Goal: Transaction & Acquisition: Purchase product/service

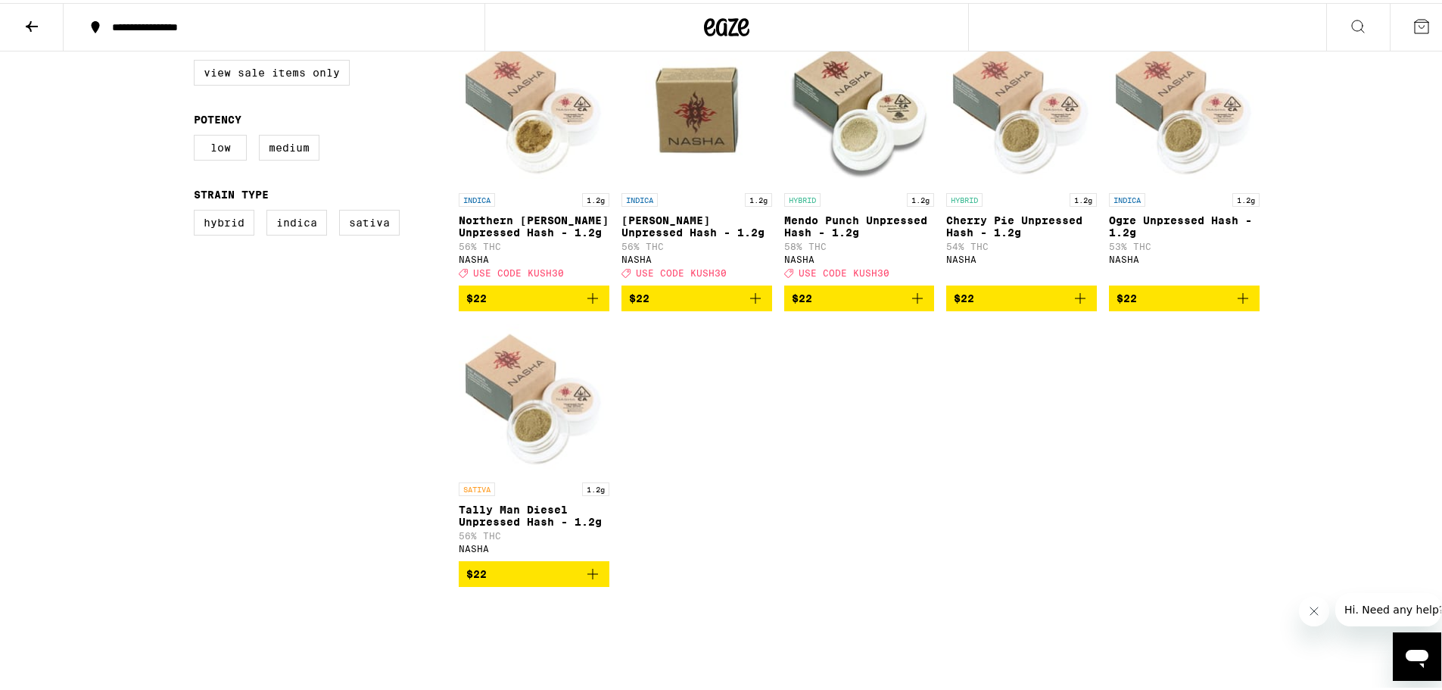
click at [754, 304] on icon "Add to bag" at bounding box center [756, 295] width 18 height 18
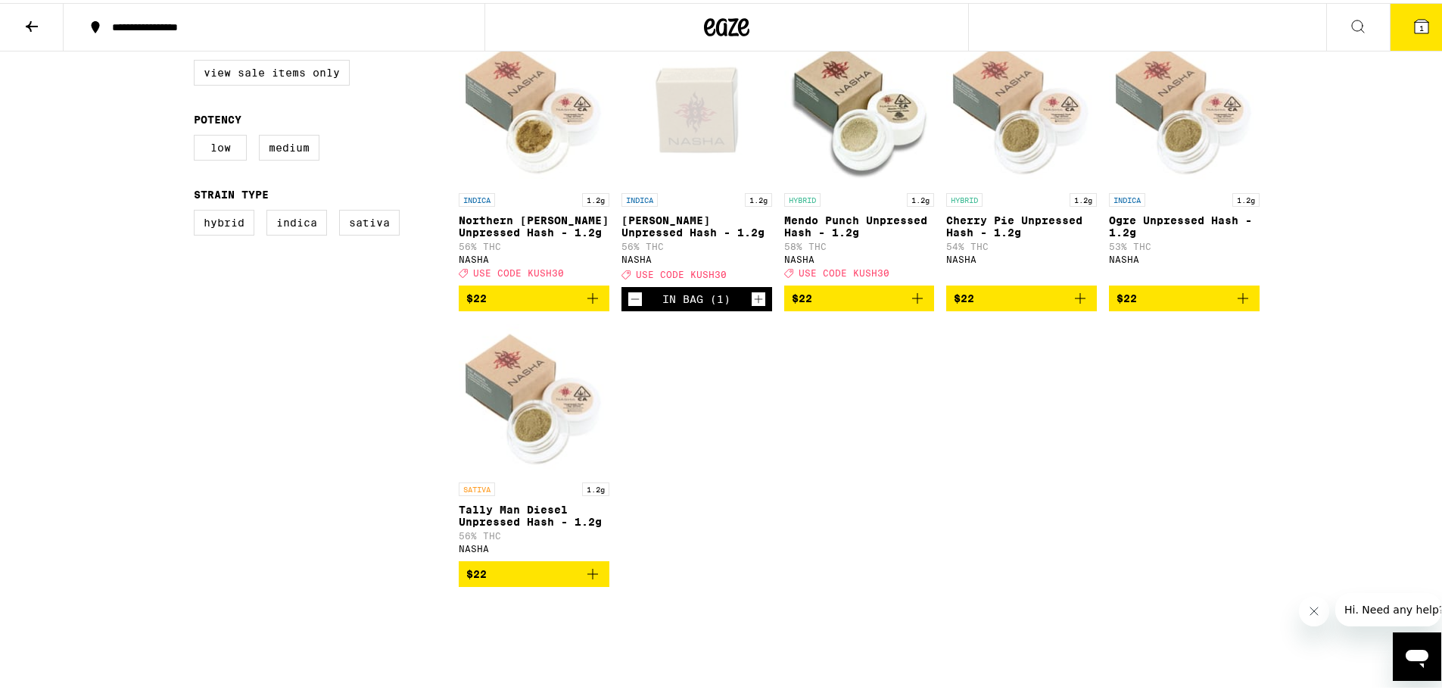
scroll to position [503, 0]
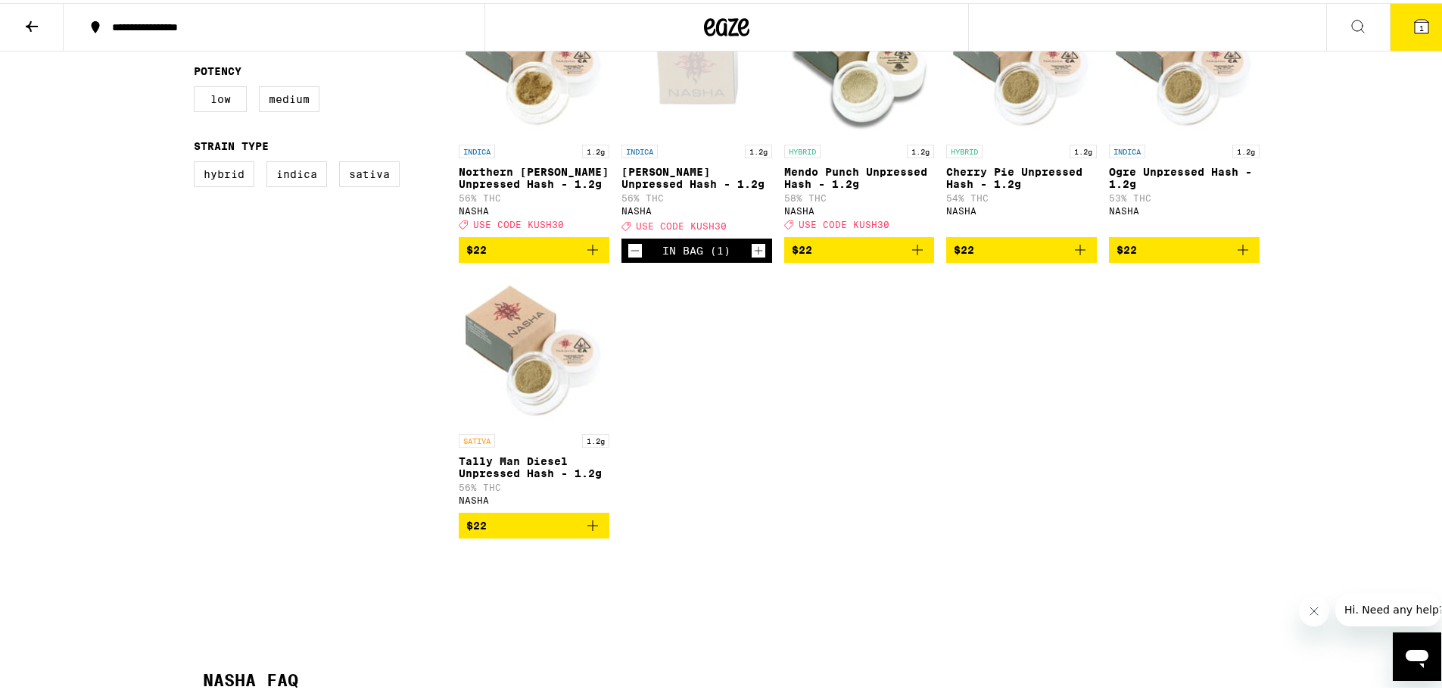
click at [754, 257] on icon "Increment" at bounding box center [759, 248] width 14 height 18
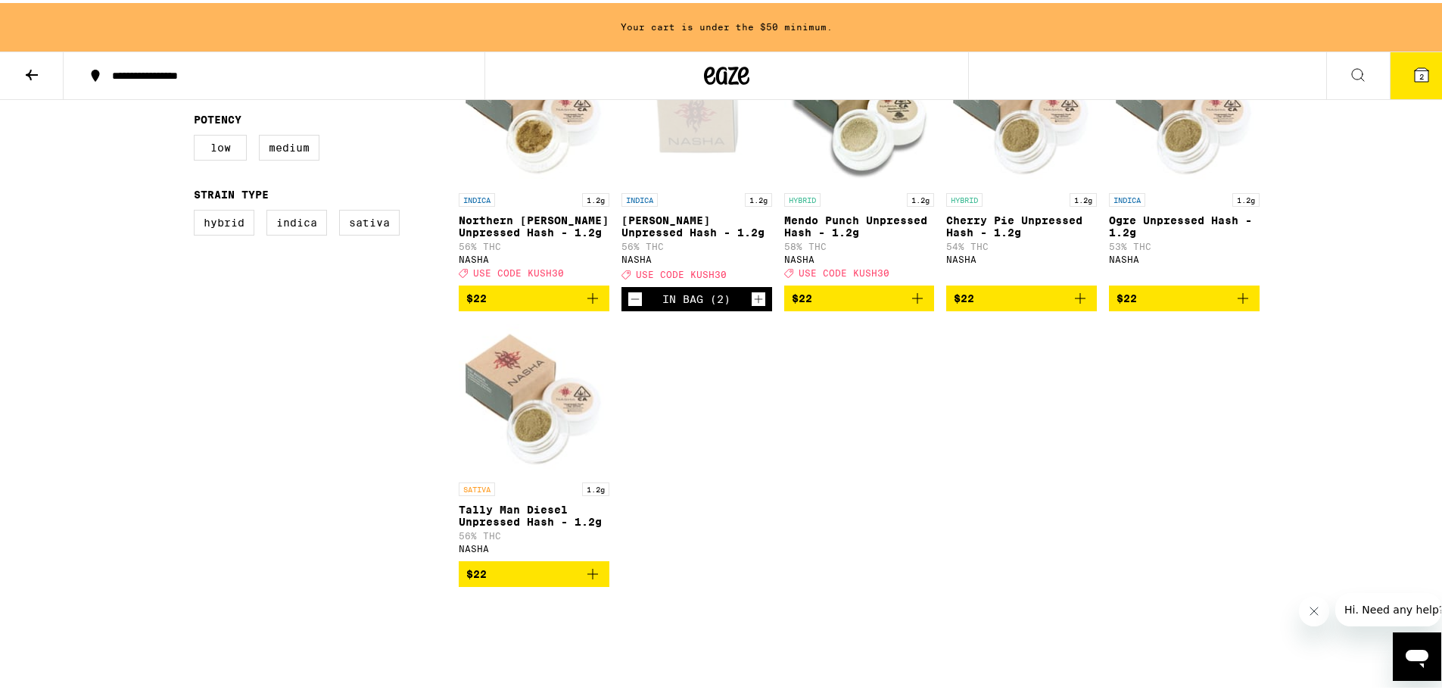
click at [590, 304] on icon "Add to bag" at bounding box center [593, 295] width 18 height 18
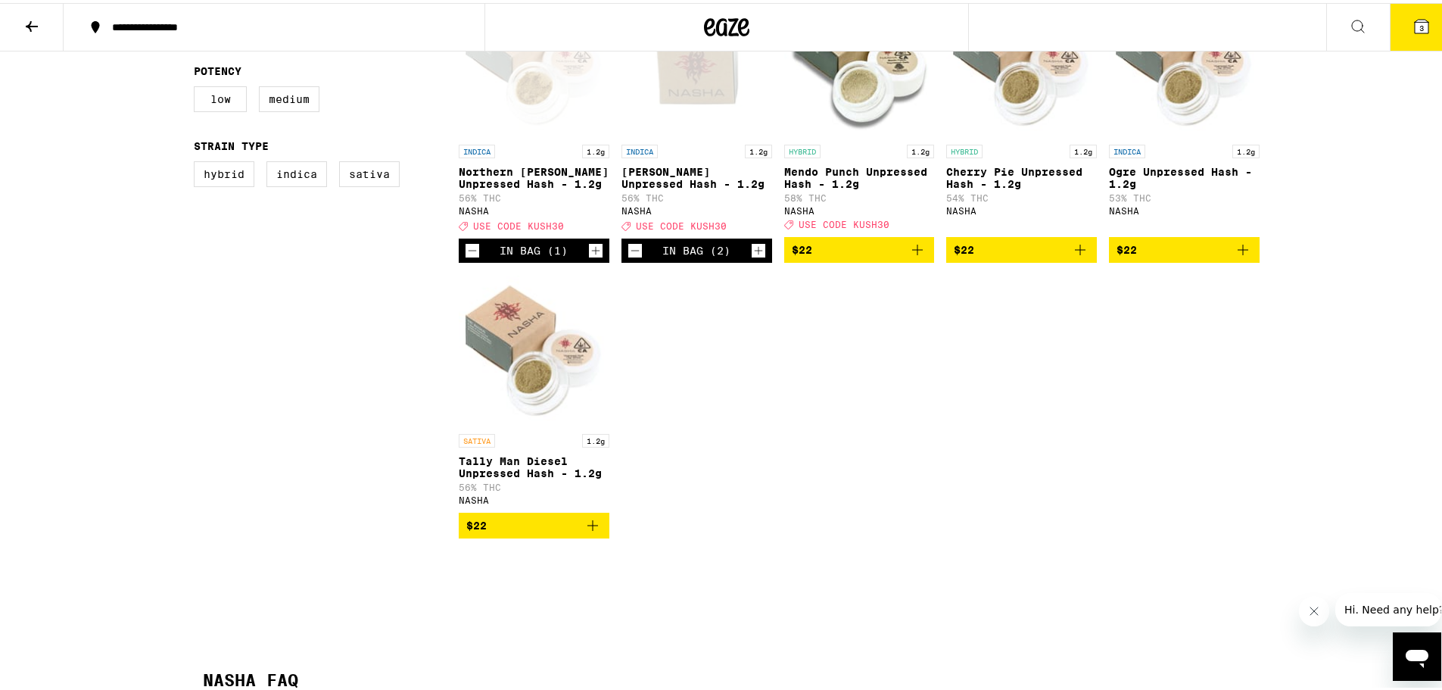
scroll to position [454, 0]
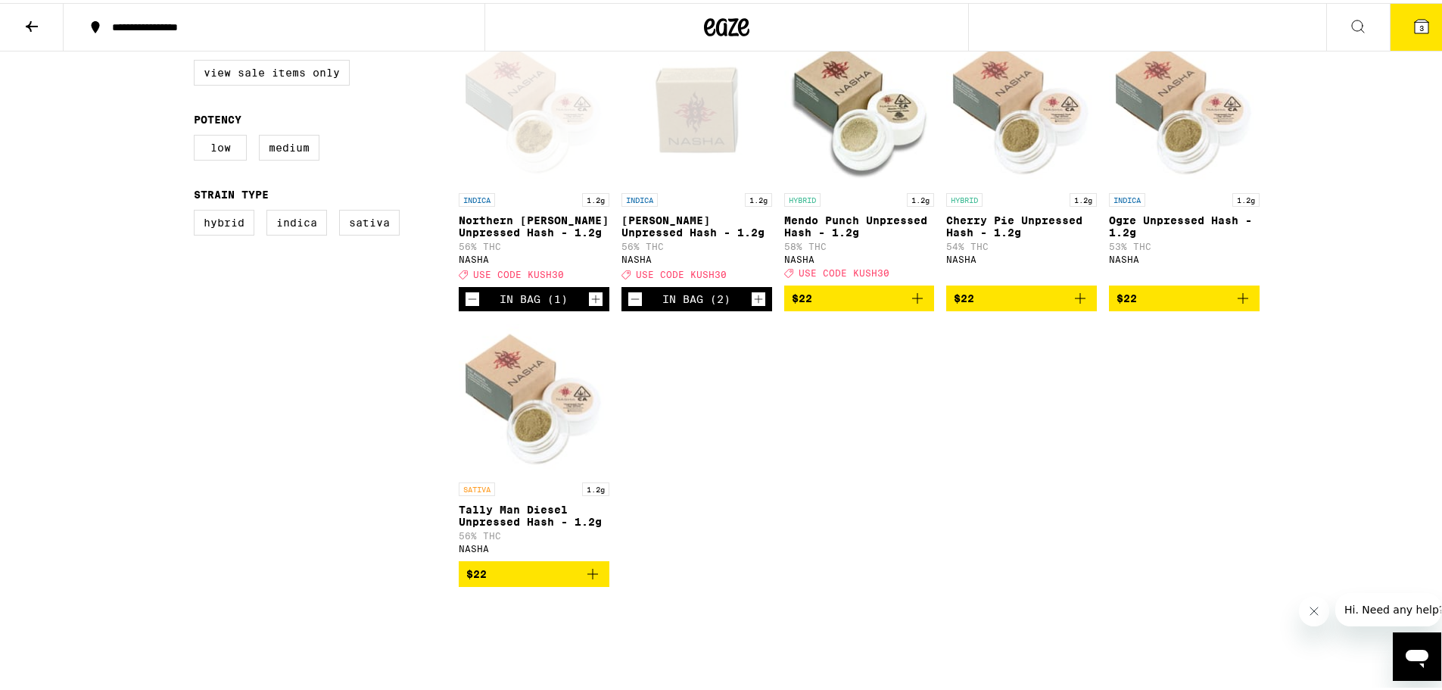
click at [590, 305] on icon "Increment" at bounding box center [596, 296] width 14 height 18
click at [1415, 23] on icon at bounding box center [1422, 24] width 14 height 14
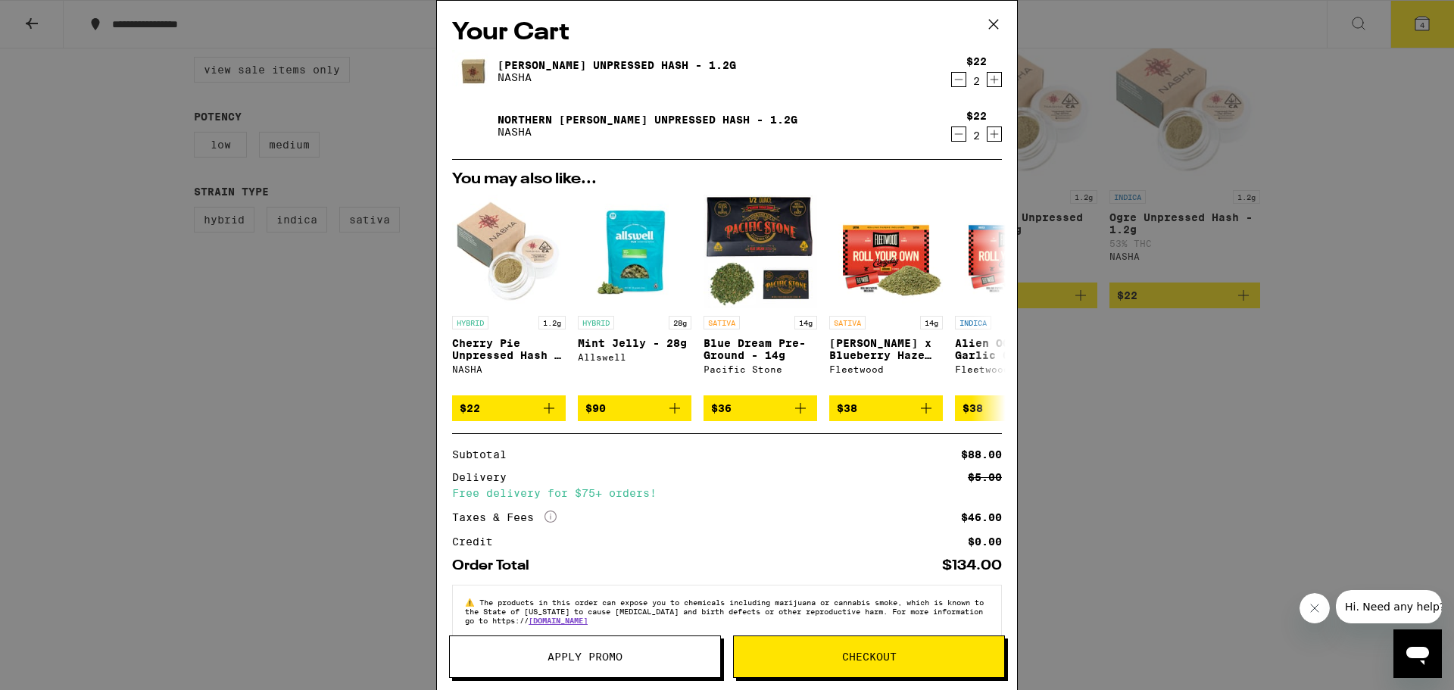
click at [578, 653] on span "Apply Promo" at bounding box center [584, 656] width 75 height 11
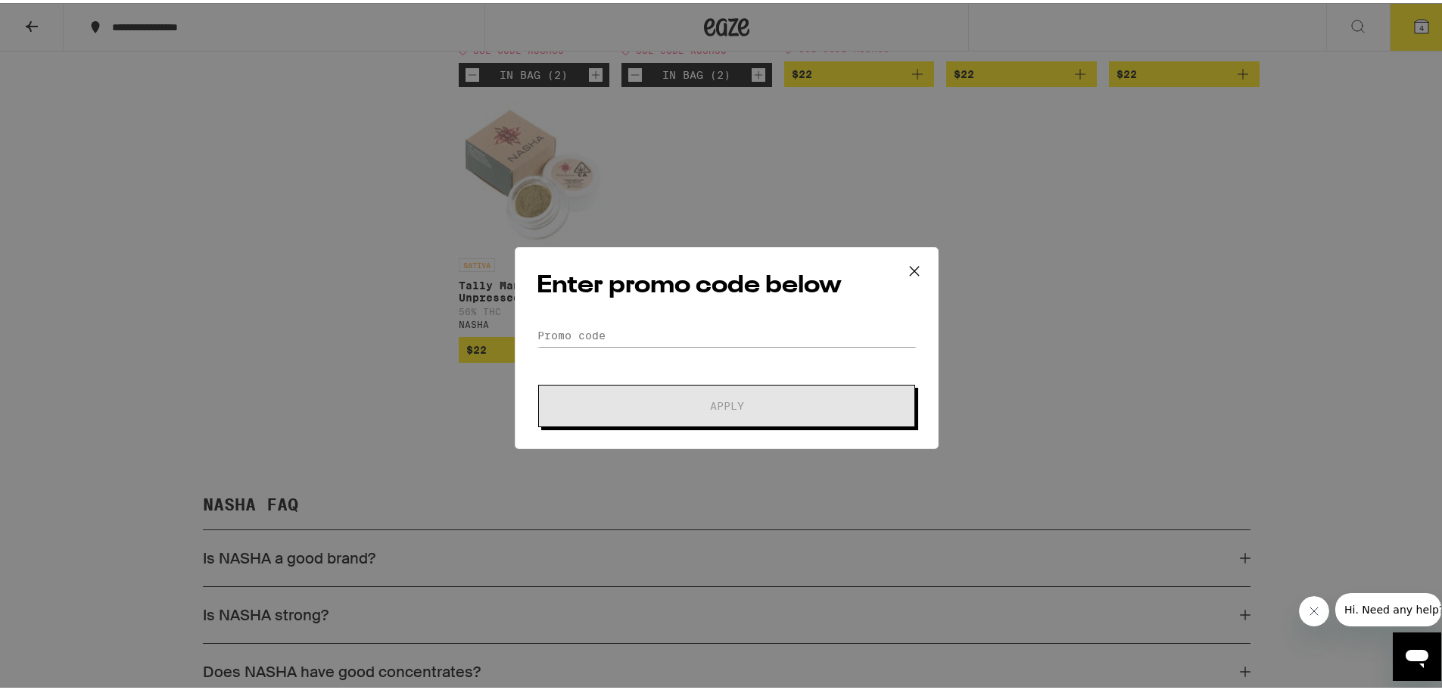
scroll to position [530, 0]
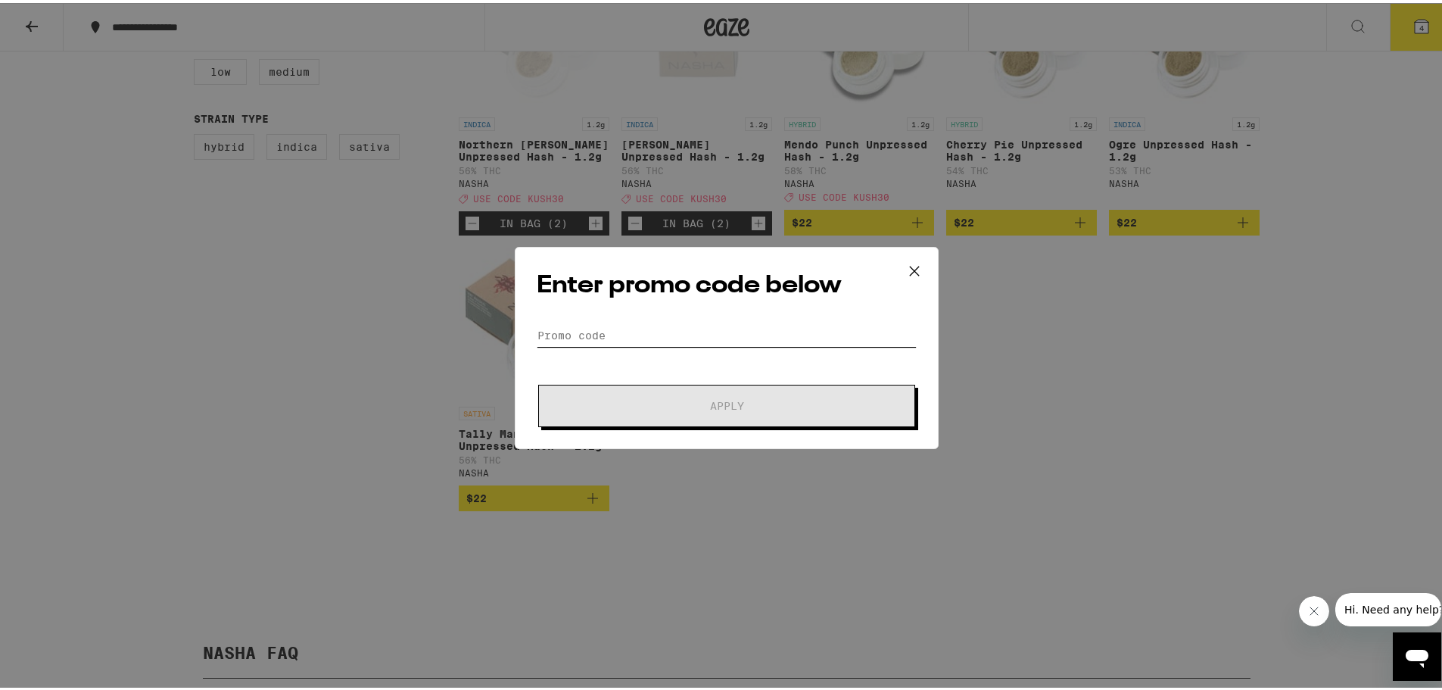
click at [746, 332] on input "Promo Code" at bounding box center [727, 332] width 380 height 23
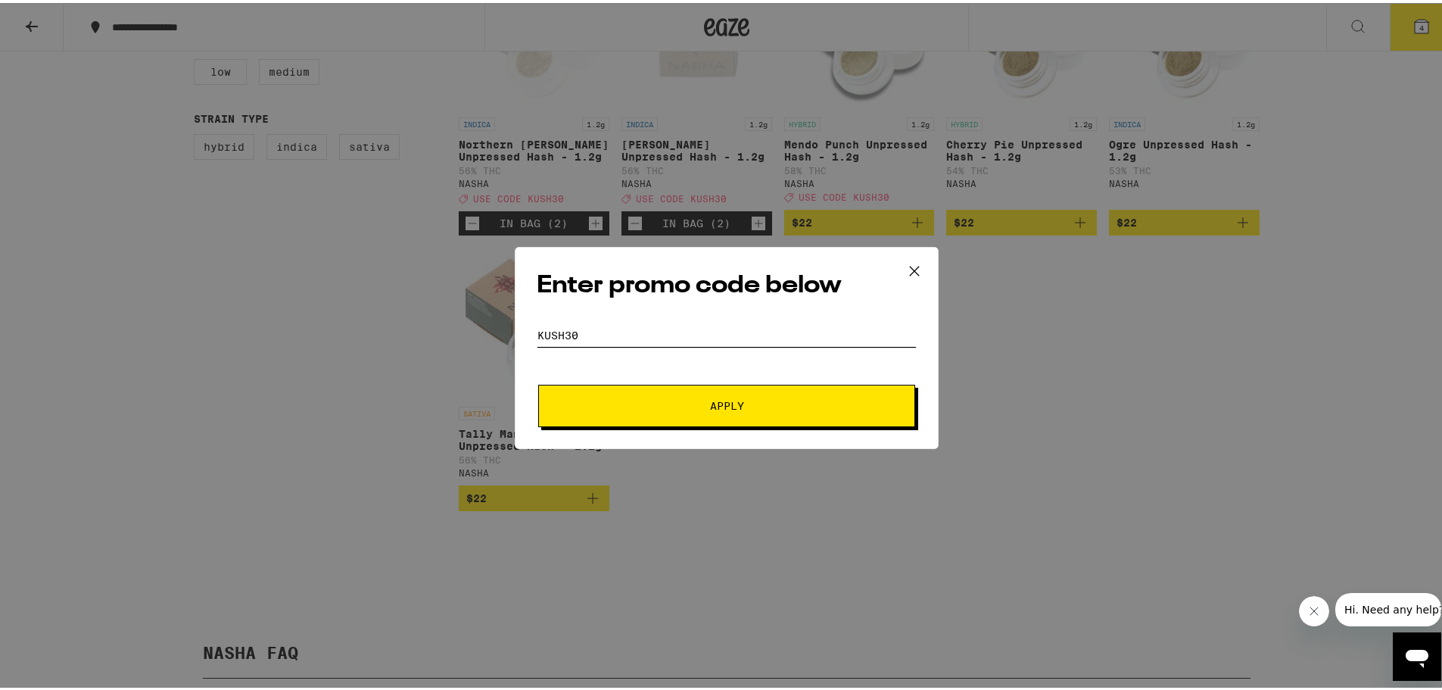
type input "KUSH30"
click at [752, 407] on span "Apply" at bounding box center [727, 403] width 273 height 11
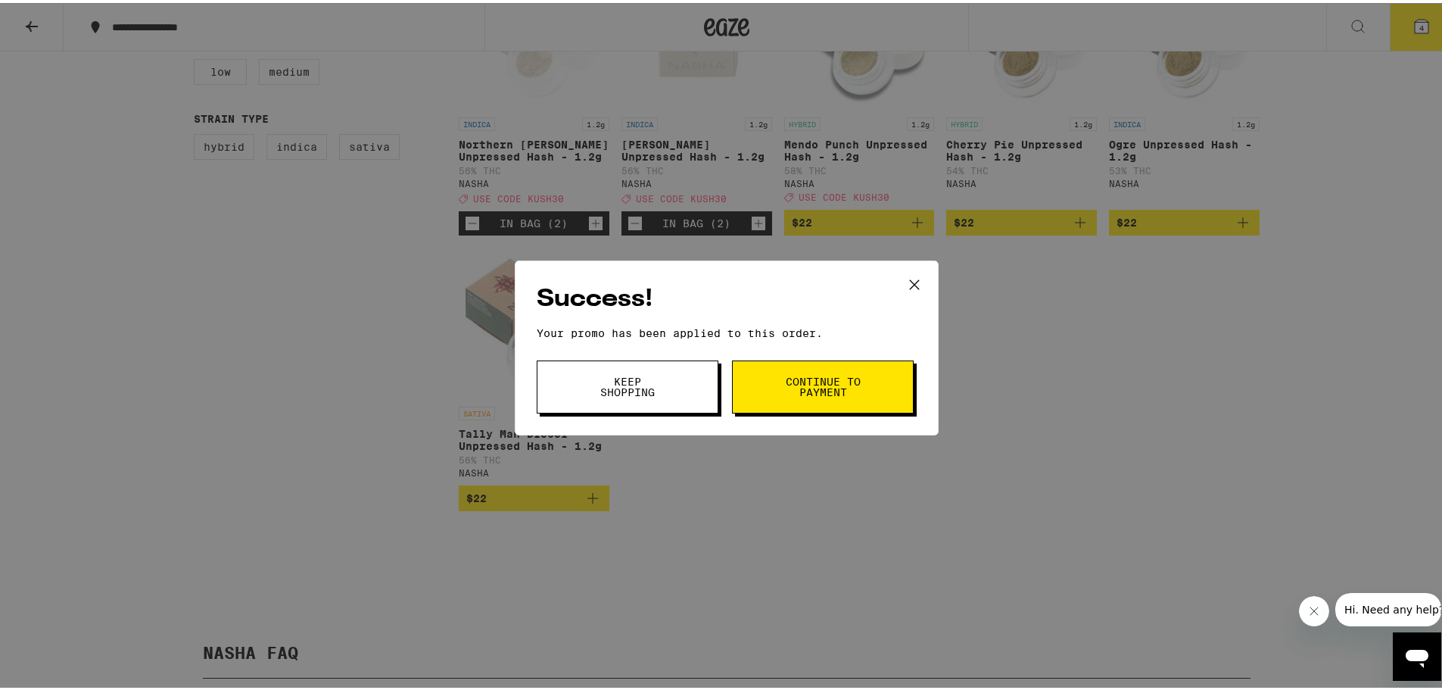
click at [844, 384] on span "Continue to payment" at bounding box center [822, 383] width 77 height 21
